Goal: Task Accomplishment & Management: Use online tool/utility

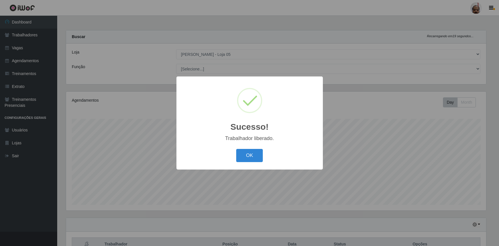
select select "252"
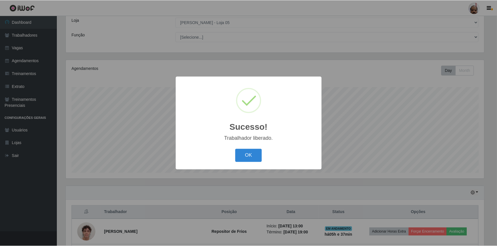
scroll to position [119, 420]
click at [258, 157] on button "OK" at bounding box center [249, 155] width 27 height 13
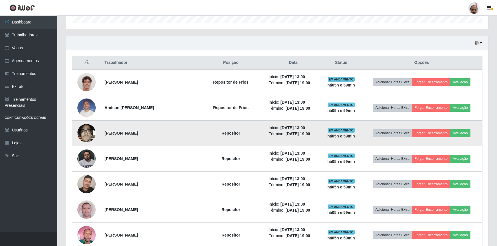
scroll to position [182, 0]
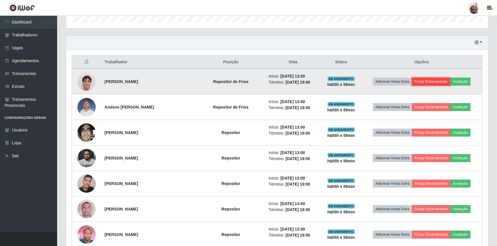
click at [432, 80] on button "Forçar Encerramento" at bounding box center [431, 81] width 38 height 8
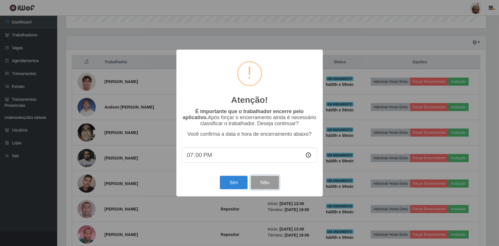
click at [260, 181] on button "Não" at bounding box center [265, 181] width 28 height 13
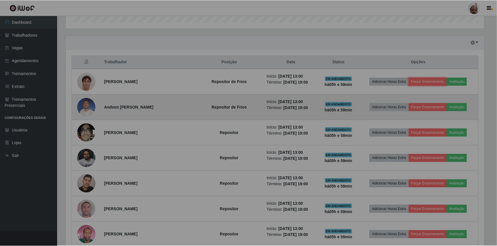
scroll to position [119, 422]
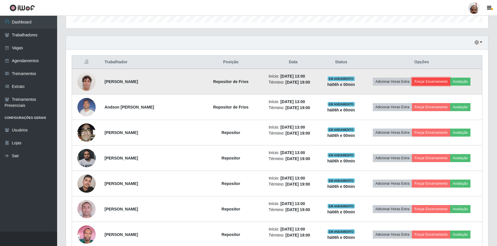
click at [429, 80] on button "Forçar Encerramento" at bounding box center [431, 81] width 38 height 8
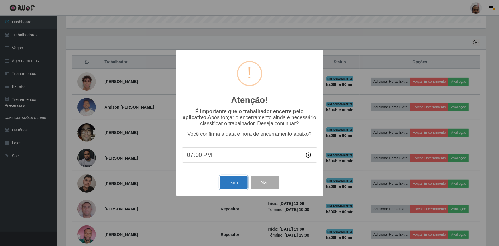
click at [236, 185] on button "Sim" at bounding box center [234, 181] width 28 height 13
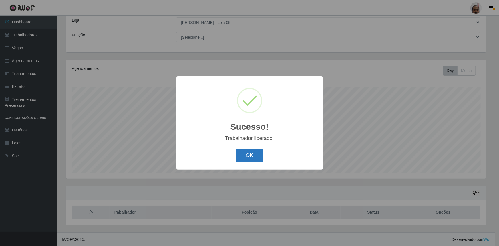
click at [248, 155] on button "OK" at bounding box center [249, 155] width 27 height 13
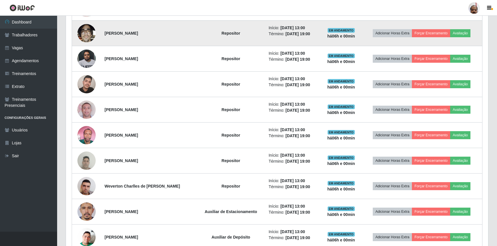
scroll to position [266, 0]
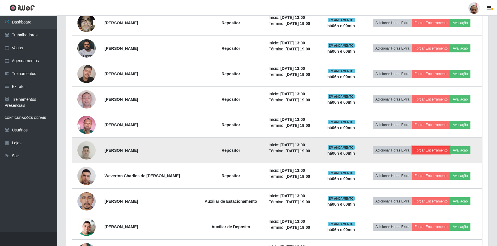
click at [443, 151] on button "Forçar Encerramento" at bounding box center [431, 150] width 38 height 8
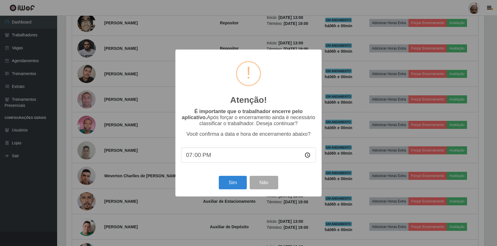
scroll to position [119, 420]
click at [232, 183] on button "Sim" at bounding box center [234, 181] width 28 height 13
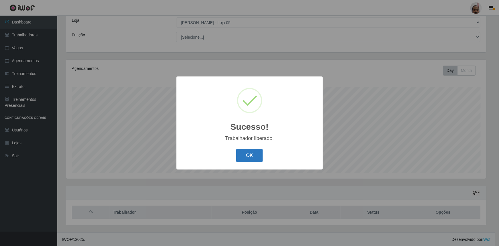
click at [245, 160] on button "OK" at bounding box center [249, 155] width 27 height 13
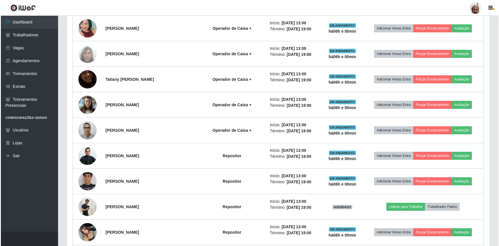
scroll to position [474, 0]
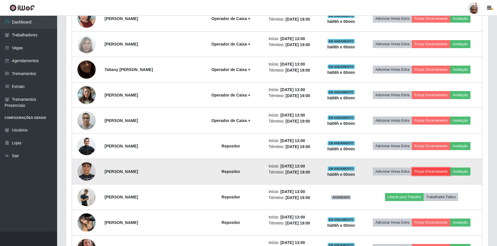
click at [423, 169] on button "Forçar Encerramento" at bounding box center [431, 171] width 38 height 8
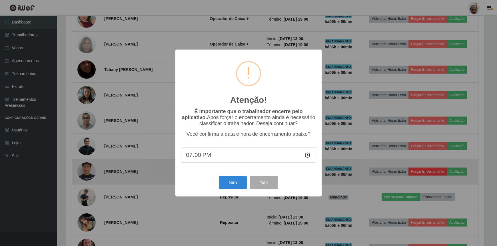
scroll to position [119, 420]
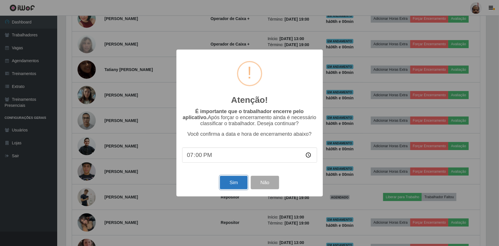
click at [232, 187] on button "Sim" at bounding box center [234, 181] width 28 height 13
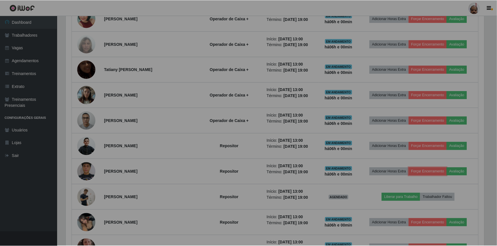
scroll to position [0, 0]
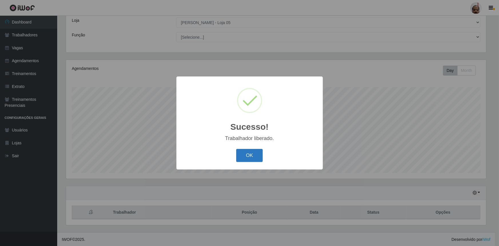
click at [254, 160] on button "OK" at bounding box center [249, 155] width 27 height 13
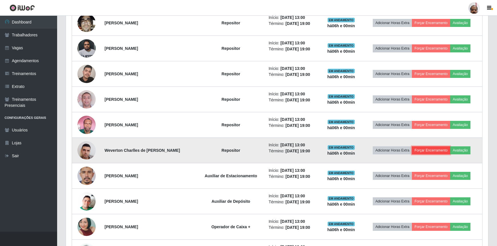
click at [443, 149] on button "Forçar Encerramento" at bounding box center [431, 150] width 38 height 8
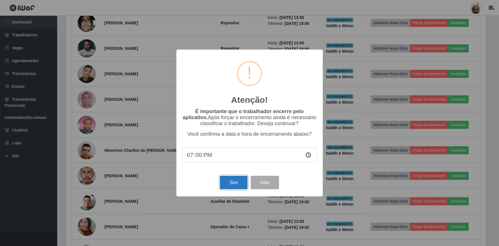
click at [230, 185] on button "Sim" at bounding box center [234, 181] width 28 height 13
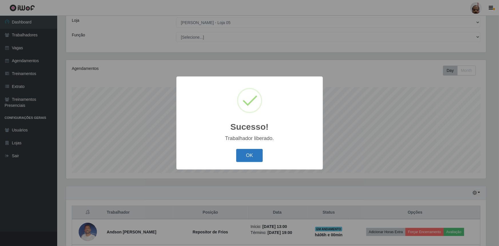
click at [261, 155] on button "OK" at bounding box center [249, 155] width 27 height 13
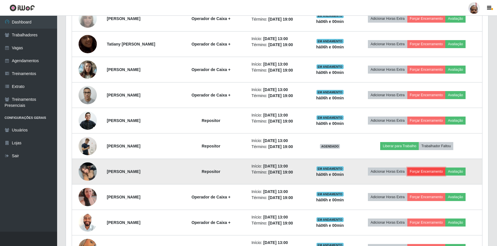
click at [440, 171] on button "Forçar Encerramento" at bounding box center [427, 171] width 38 height 8
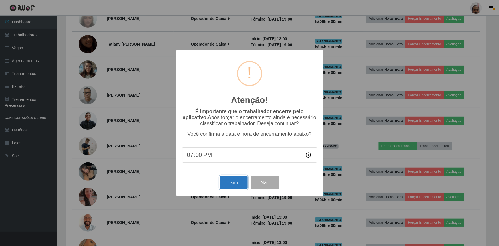
click at [228, 183] on button "Sim" at bounding box center [234, 181] width 28 height 13
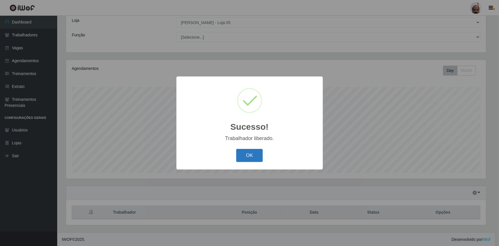
click at [248, 157] on button "OK" at bounding box center [249, 155] width 27 height 13
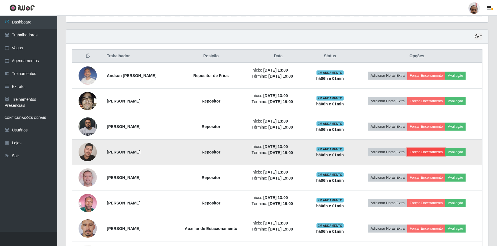
click at [425, 150] on button "Forçar Encerramento" at bounding box center [427, 152] width 38 height 8
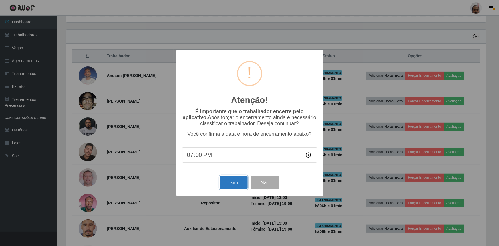
click at [235, 183] on button "Sim" at bounding box center [234, 181] width 28 height 13
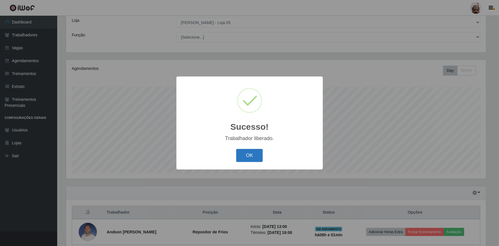
click at [248, 155] on button "OK" at bounding box center [249, 155] width 27 height 13
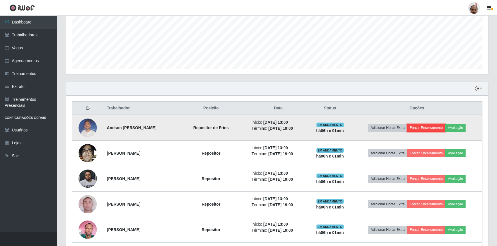
click at [430, 127] on button "Forçar Encerramento" at bounding box center [427, 127] width 38 height 8
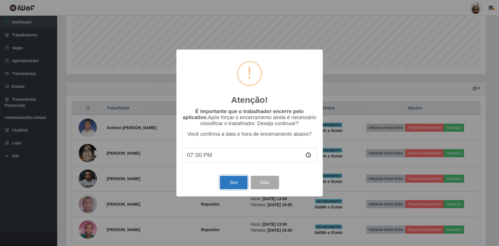
click at [237, 181] on button "Sim" at bounding box center [234, 181] width 28 height 13
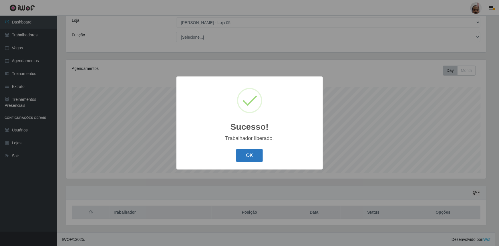
click at [254, 159] on button "OK" at bounding box center [249, 155] width 27 height 13
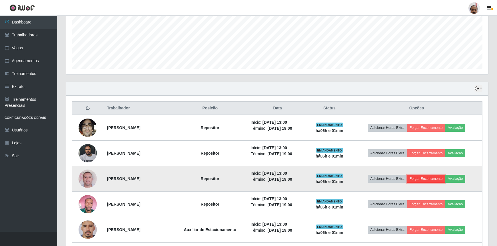
click at [427, 179] on button "Forçar Encerramento" at bounding box center [426, 178] width 38 height 8
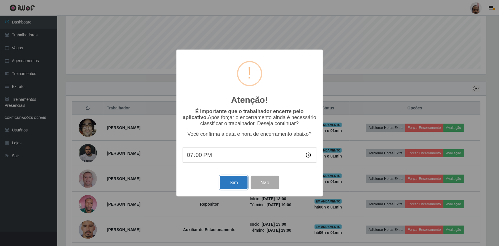
click at [234, 183] on button "Sim" at bounding box center [234, 181] width 28 height 13
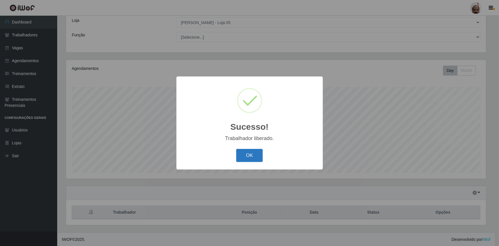
click at [246, 158] on button "OK" at bounding box center [249, 155] width 27 height 13
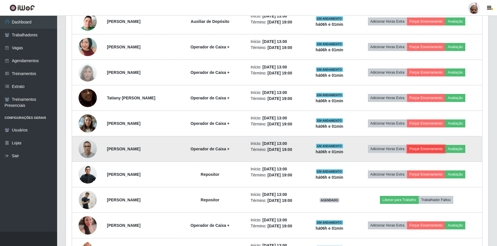
click at [429, 149] on button "Forçar Encerramento" at bounding box center [426, 149] width 38 height 8
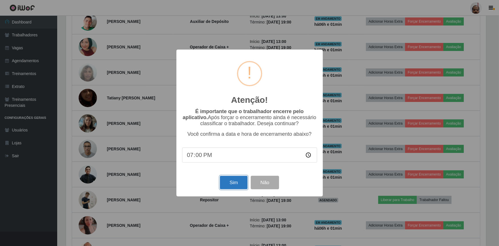
click at [237, 181] on button "Sim" at bounding box center [234, 181] width 28 height 13
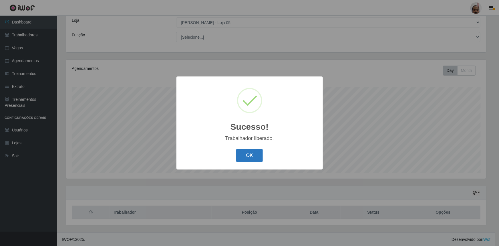
click at [257, 154] on button "OK" at bounding box center [249, 155] width 27 height 13
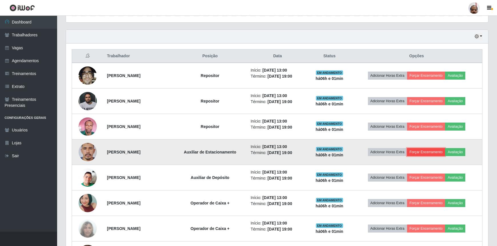
click at [428, 149] on button "Forçar Encerramento" at bounding box center [426, 152] width 38 height 8
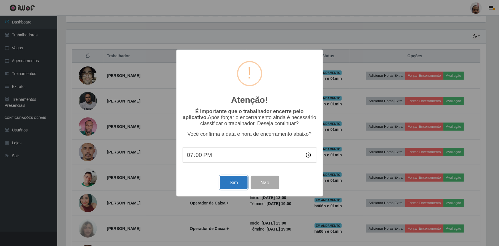
click at [233, 183] on button "Sim" at bounding box center [234, 181] width 28 height 13
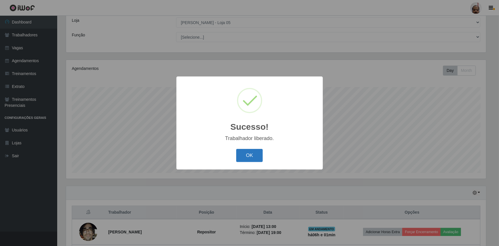
click at [254, 154] on button "OK" at bounding box center [249, 155] width 27 height 13
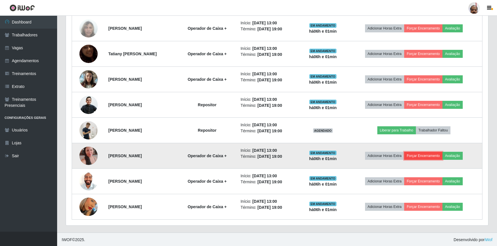
click at [426, 155] on button "Forçar Encerramento" at bounding box center [423, 155] width 38 height 8
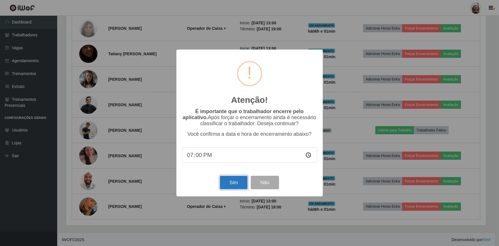
click at [228, 186] on button "Sim" at bounding box center [234, 181] width 28 height 13
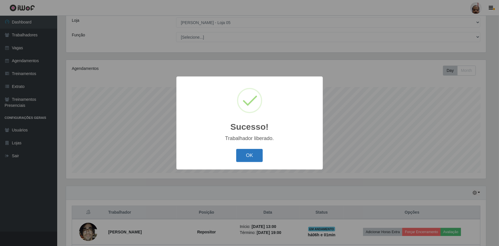
click at [260, 157] on button "OK" at bounding box center [249, 155] width 27 height 13
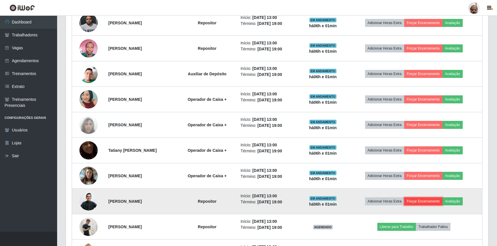
click at [426, 201] on button "Forçar Encerramento" at bounding box center [423, 201] width 38 height 8
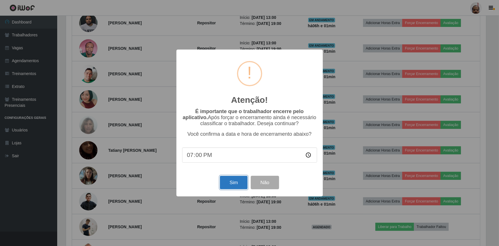
click at [236, 186] on button "Sim" at bounding box center [234, 181] width 28 height 13
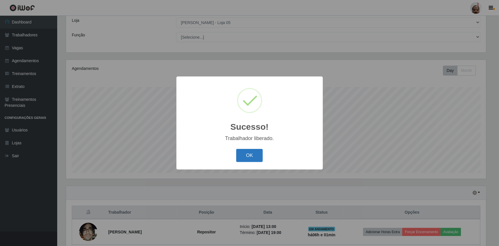
click at [246, 157] on button "OK" at bounding box center [249, 155] width 27 height 13
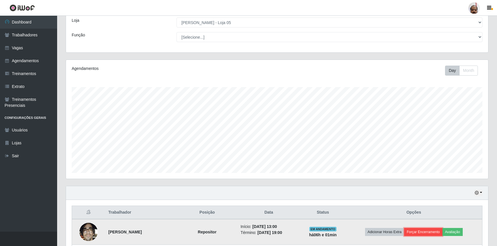
click at [421, 228] on button "Forçar Encerramento" at bounding box center [423, 232] width 38 height 8
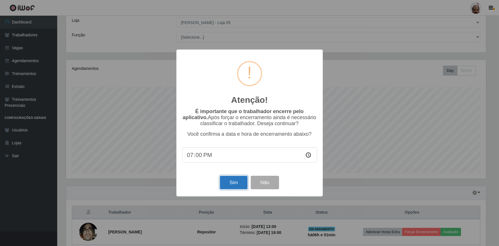
click at [233, 188] on button "Sim" at bounding box center [234, 181] width 28 height 13
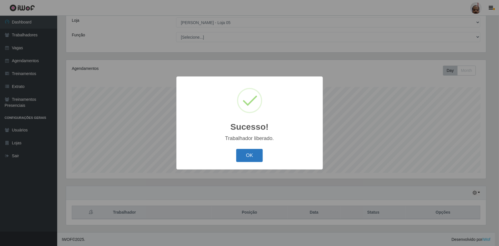
click at [246, 159] on button "OK" at bounding box center [249, 155] width 27 height 13
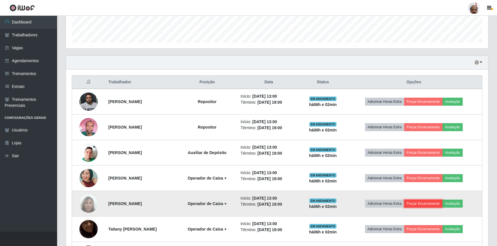
click at [426, 202] on button "Forçar Encerramento" at bounding box center [423, 203] width 38 height 8
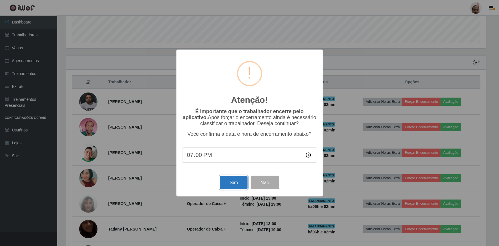
click at [237, 185] on button "Sim" at bounding box center [234, 181] width 28 height 13
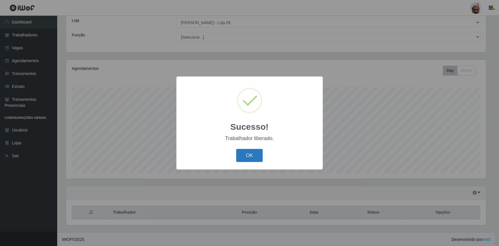
click at [256, 155] on button "OK" at bounding box center [249, 155] width 27 height 13
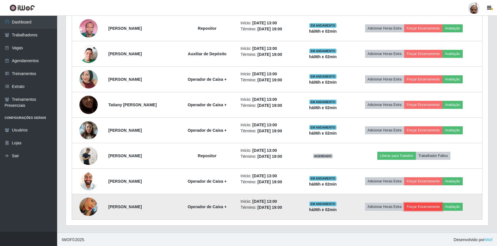
click at [438, 206] on button "Forçar Encerramento" at bounding box center [423, 206] width 38 height 8
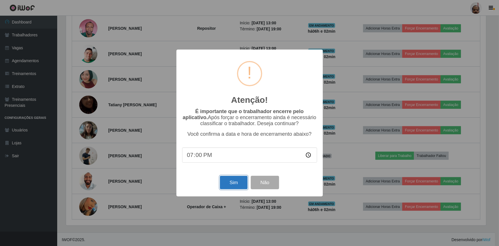
click at [238, 183] on button "Sim" at bounding box center [234, 181] width 28 height 13
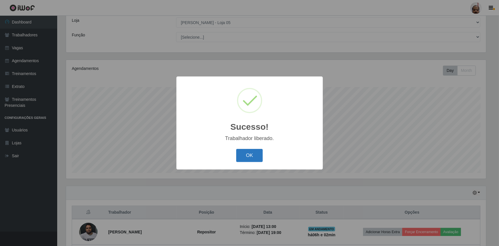
click at [252, 155] on button "OK" at bounding box center [249, 155] width 27 height 13
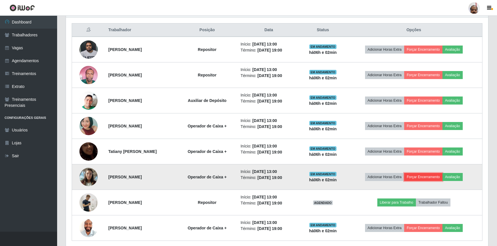
click at [423, 174] on button "Forçar Encerramento" at bounding box center [423, 177] width 38 height 8
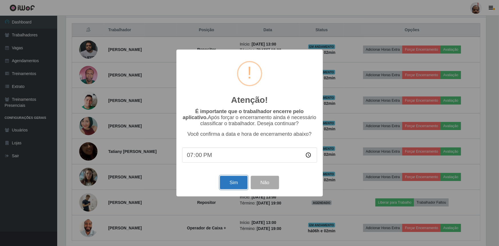
click at [240, 183] on button "Sim" at bounding box center [234, 181] width 28 height 13
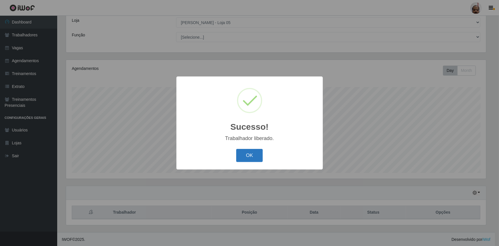
click at [252, 156] on button "OK" at bounding box center [249, 155] width 27 height 13
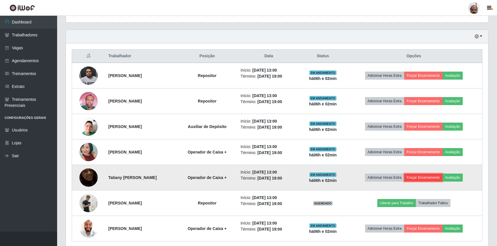
click at [417, 177] on button "Forçar Encerramento" at bounding box center [423, 177] width 38 height 8
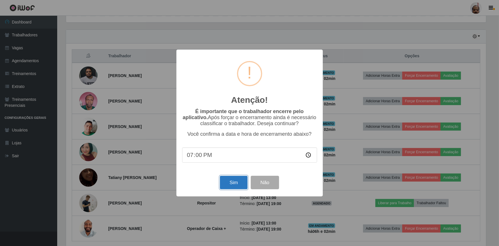
click at [234, 183] on button "Sim" at bounding box center [234, 181] width 28 height 13
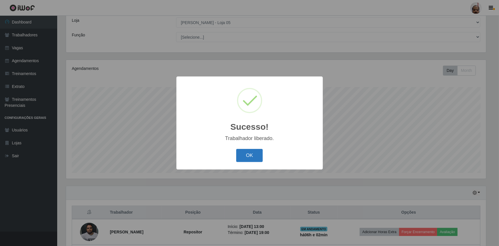
click at [244, 159] on button "OK" at bounding box center [249, 155] width 27 height 13
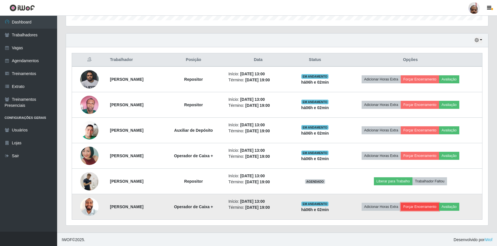
click at [439, 205] on button "Forçar Encerramento" at bounding box center [420, 206] width 38 height 8
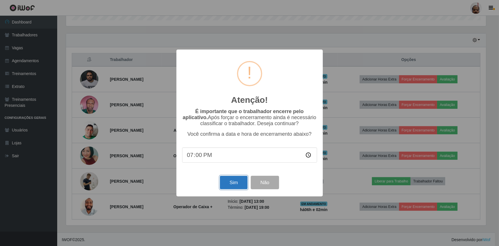
click at [237, 186] on button "Sim" at bounding box center [234, 181] width 28 height 13
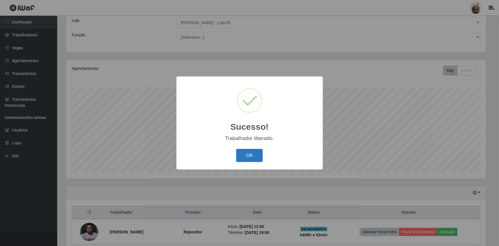
click at [254, 158] on button "OK" at bounding box center [249, 155] width 27 height 13
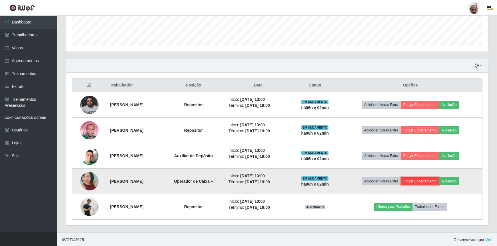
click at [424, 181] on button "Forçar Encerramento" at bounding box center [420, 181] width 38 height 8
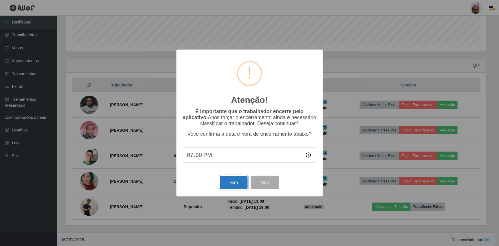
click at [234, 181] on button "Sim" at bounding box center [234, 181] width 28 height 13
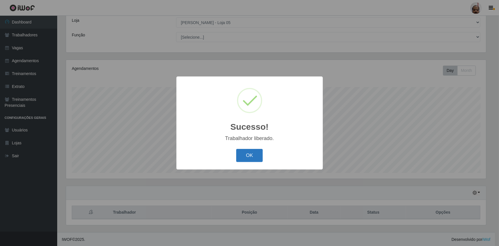
click at [240, 157] on button "OK" at bounding box center [249, 155] width 27 height 13
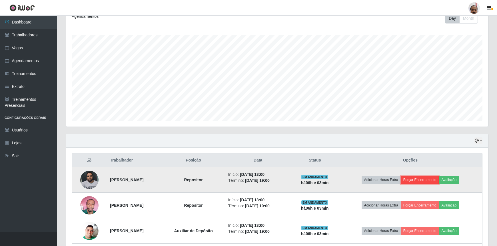
click at [424, 179] on button "Forçar Encerramento" at bounding box center [420, 179] width 38 height 8
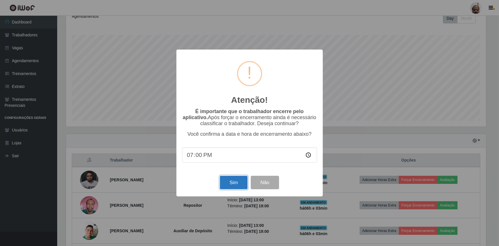
click at [240, 181] on button "Sim" at bounding box center [234, 181] width 28 height 13
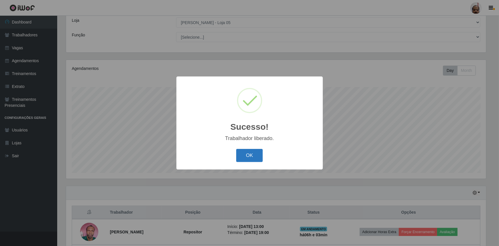
click at [244, 157] on button "OK" at bounding box center [249, 155] width 27 height 13
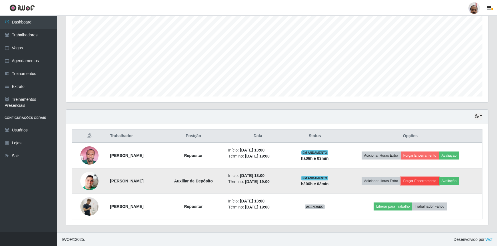
click at [426, 179] on button "Forçar Encerramento" at bounding box center [420, 181] width 38 height 8
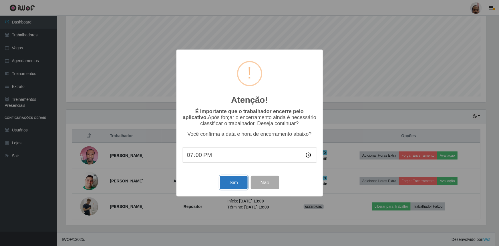
click at [230, 182] on button "Sim" at bounding box center [234, 181] width 28 height 13
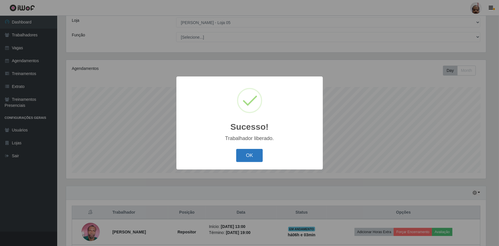
click at [259, 159] on button "OK" at bounding box center [249, 155] width 27 height 13
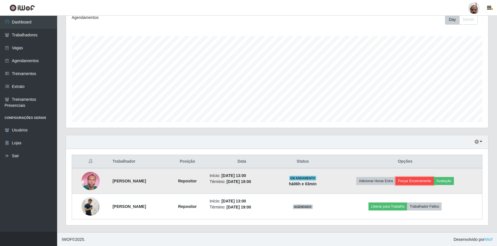
click at [418, 179] on button "Forçar Encerramento" at bounding box center [415, 181] width 38 height 8
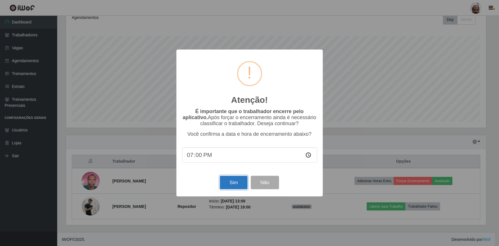
click at [229, 180] on button "Sim" at bounding box center [234, 181] width 28 height 13
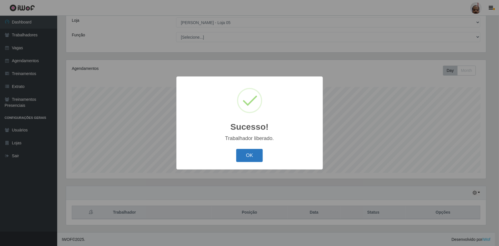
click at [255, 158] on button "OK" at bounding box center [249, 155] width 27 height 13
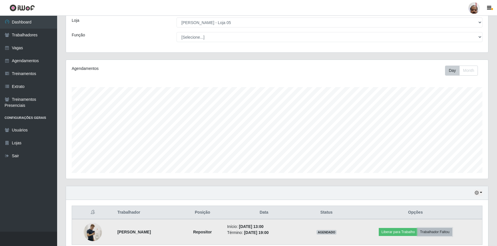
click at [442, 231] on button "Trabalhador Faltou" at bounding box center [435, 232] width 35 height 8
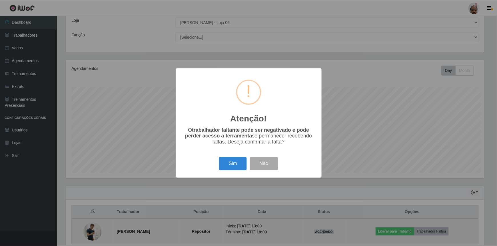
scroll to position [119, 420]
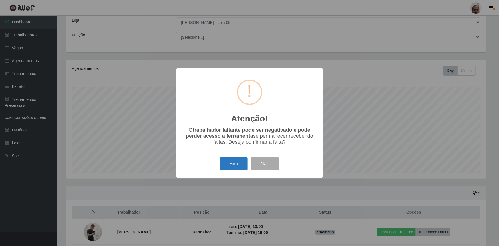
click at [237, 160] on button "Sim" at bounding box center [234, 163] width 28 height 13
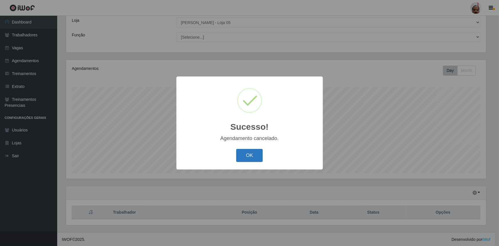
click at [243, 158] on button "OK" at bounding box center [249, 155] width 27 height 13
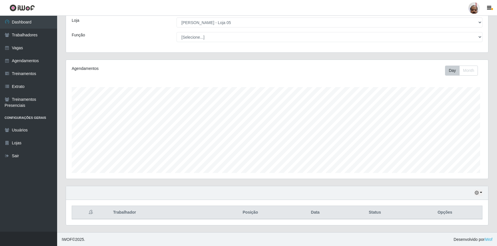
scroll to position [119, 422]
